Goal: Task Accomplishment & Management: Manage account settings

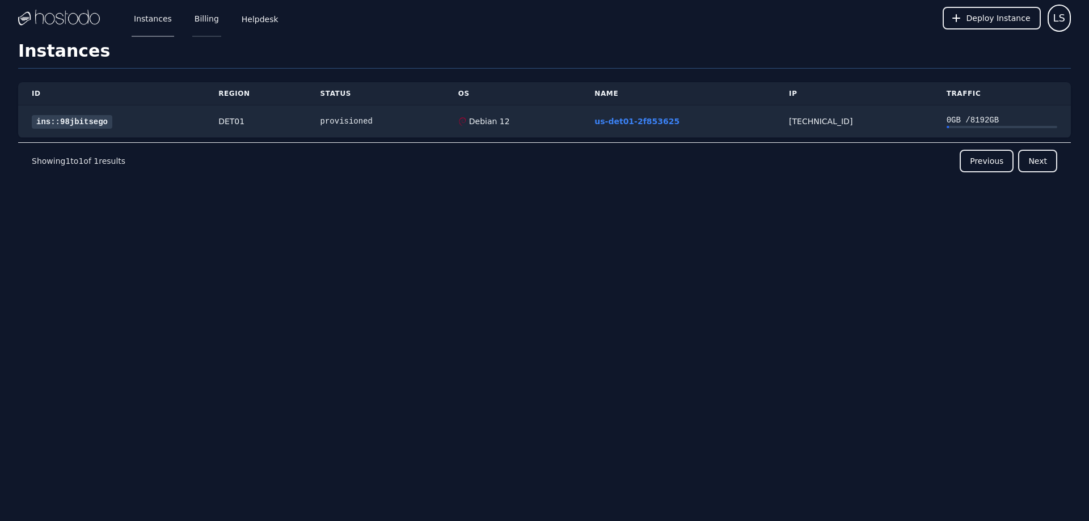
click at [212, 24] on link "Billing" at bounding box center [206, 17] width 29 height 37
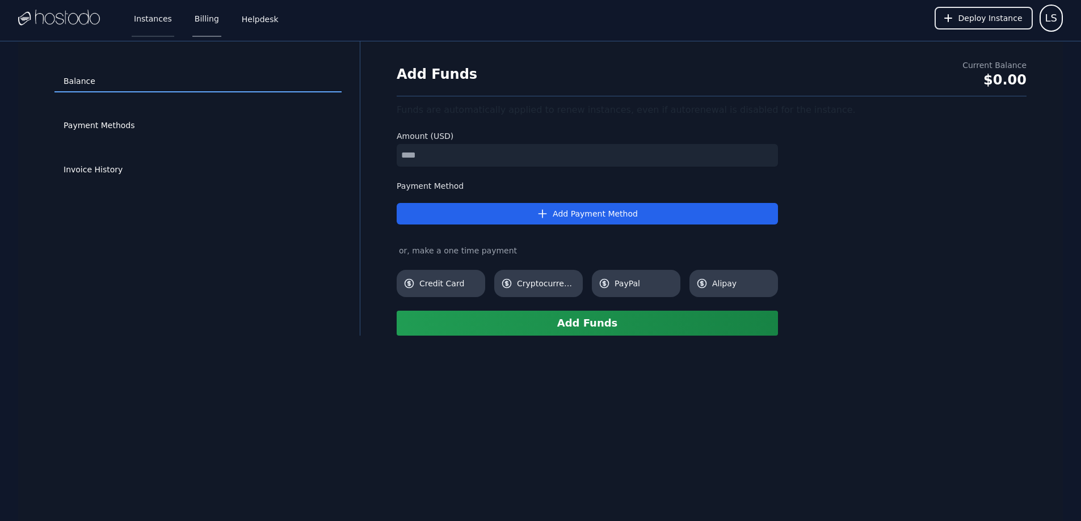
click at [161, 24] on link "Instances" at bounding box center [153, 17] width 43 height 37
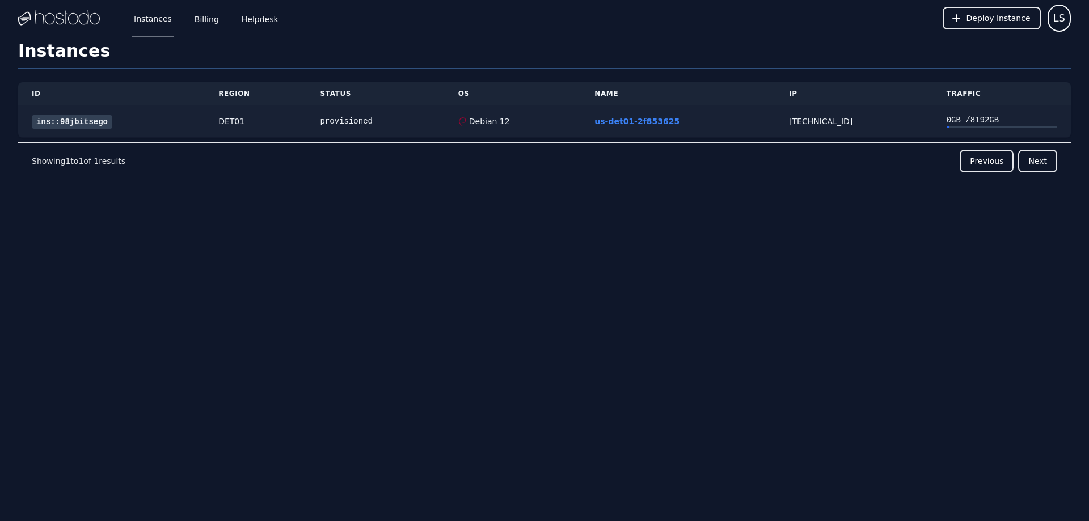
click at [85, 124] on link "ins::98jbitsego" at bounding box center [72, 122] width 81 height 14
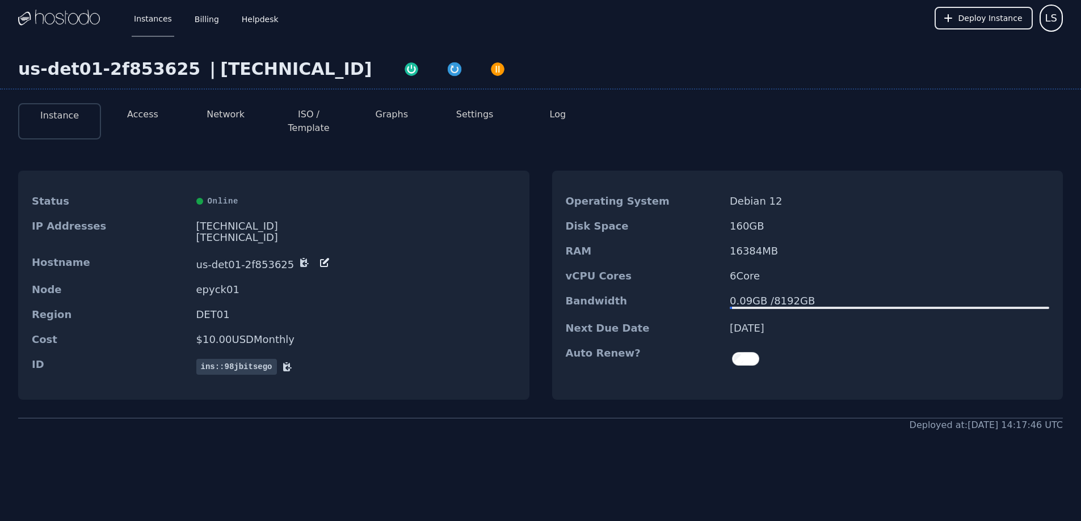
click at [305, 115] on button "ISO / Template" at bounding box center [308, 121] width 65 height 27
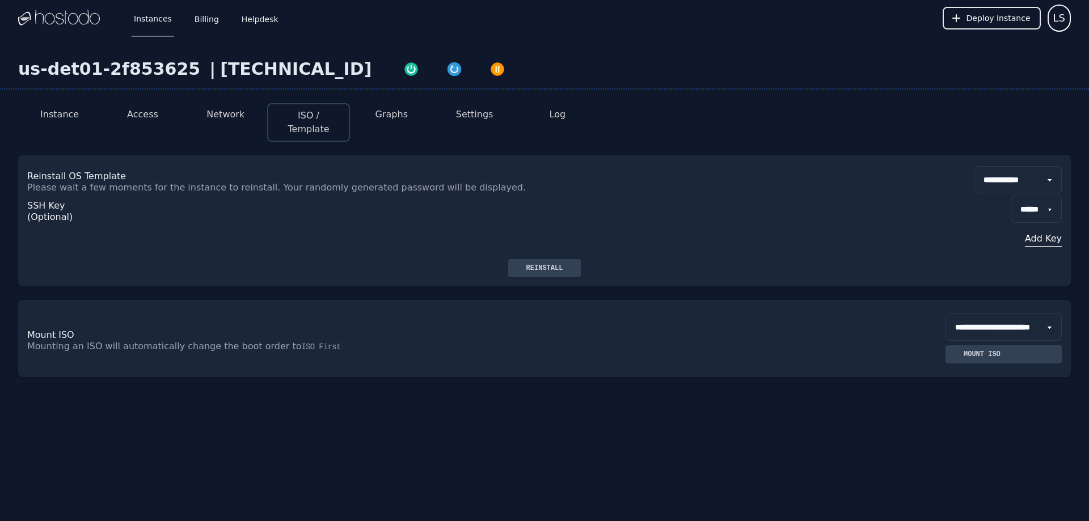
click at [564, 272] on div "Reinstall" at bounding box center [544, 268] width 55 height 9
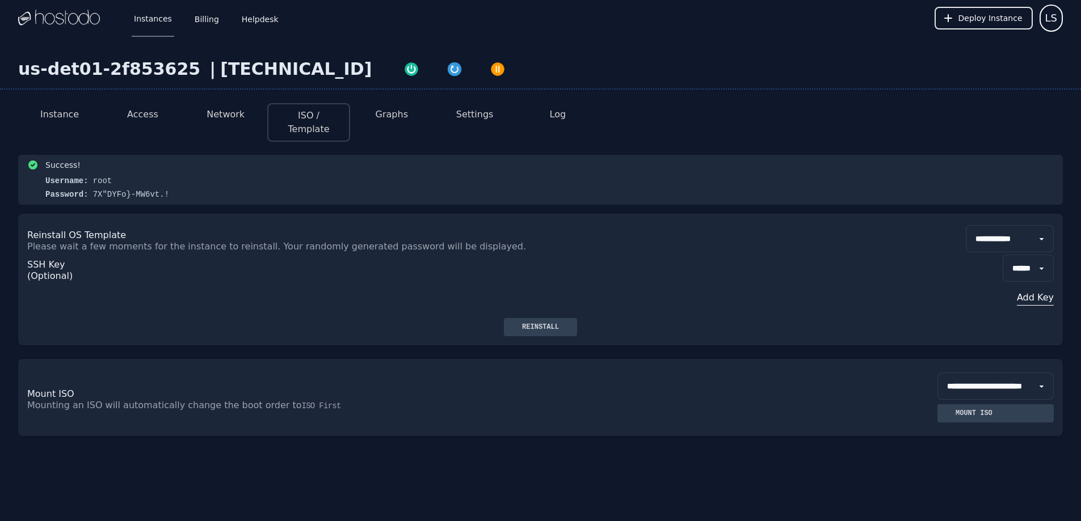
click at [47, 109] on button "Instance" at bounding box center [59, 115] width 39 height 14
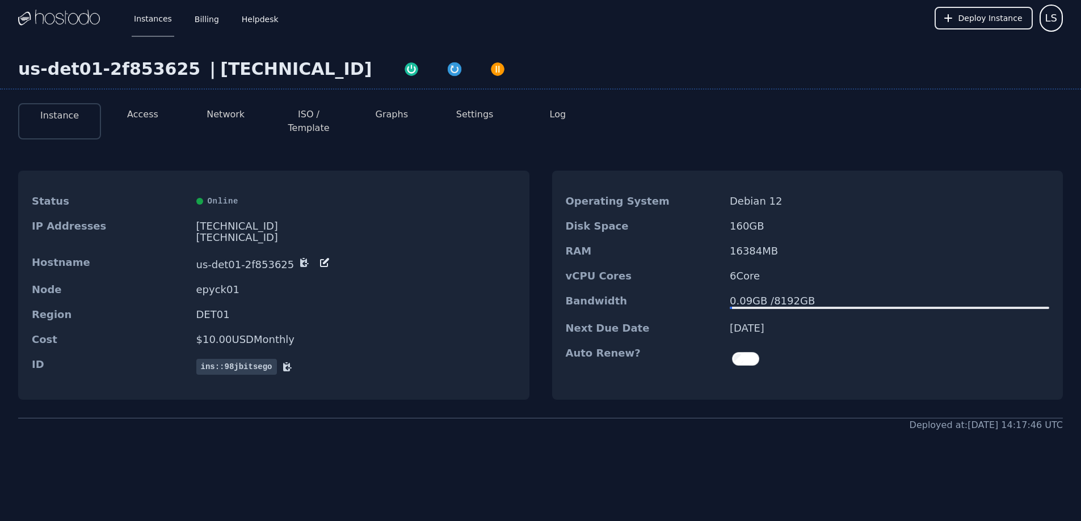
click at [141, 119] on button "Access" at bounding box center [142, 115] width 31 height 14
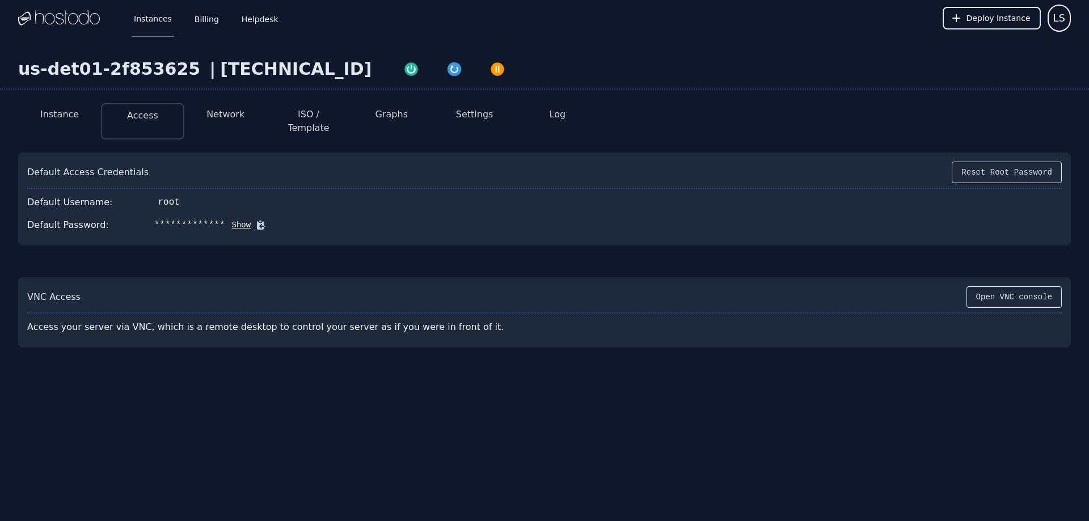
click at [255, 220] on icon at bounding box center [260, 225] width 11 height 11
click at [235, 220] on button "Show" at bounding box center [238, 225] width 26 height 11
click at [225, 220] on button "Show" at bounding box center [238, 225] width 26 height 11
drag, startPoint x: 230, startPoint y: 211, endPoint x: 153, endPoint y: 212, distance: 77.2
click at [154, 214] on div "Default Password: 7X"DYFo}-MW6vt.! Hide" at bounding box center [544, 225] width 1035 height 23
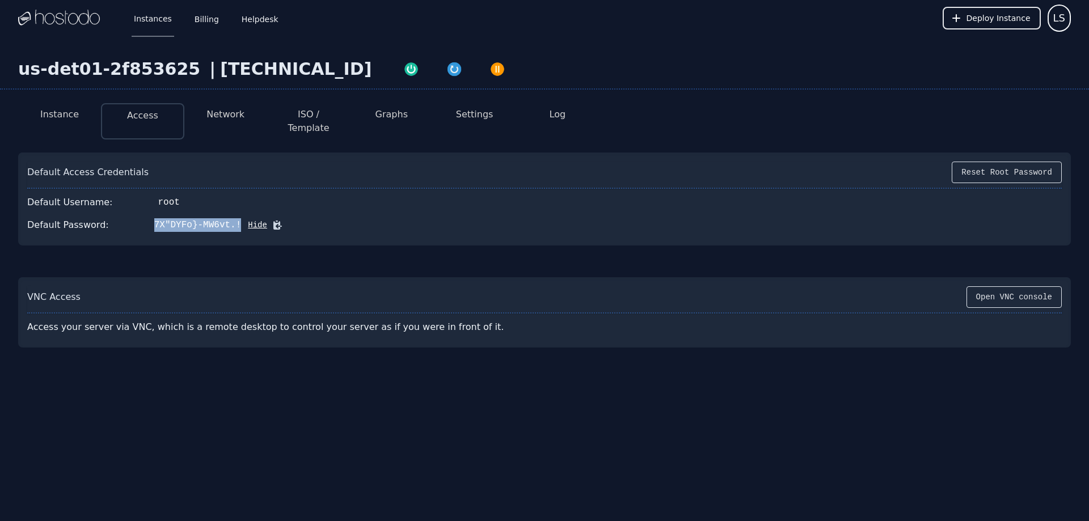
drag, startPoint x: 150, startPoint y: 212, endPoint x: 228, endPoint y: 220, distance: 78.7
click at [228, 220] on div "Default Password: 7X"DYFo}-MW6vt.! Hide" at bounding box center [544, 225] width 1035 height 23
copy div "7X"DYFo}-MW6vt.!"
